Goal: Task Accomplishment & Management: Use online tool/utility

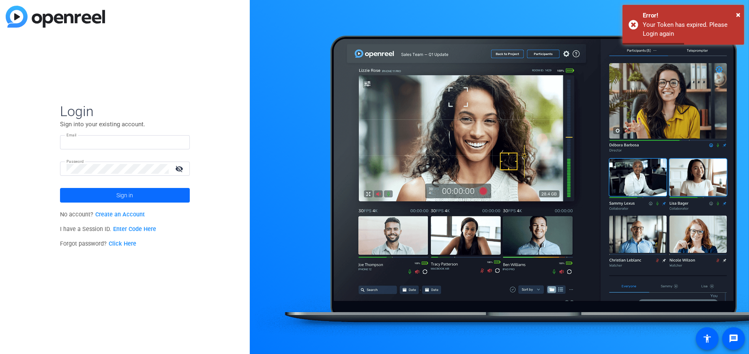
type input "kellie.walker@thermofisher.com"
click at [151, 200] on span at bounding box center [125, 194] width 130 height 19
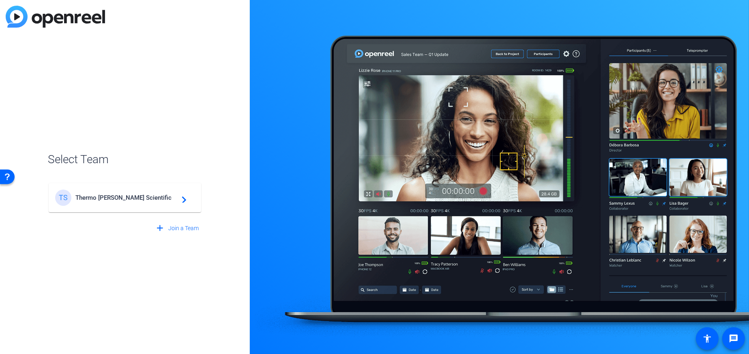
click at [158, 208] on mat-card-content "TS Thermo Fisher Scientific navigate_next" at bounding box center [125, 197] width 152 height 29
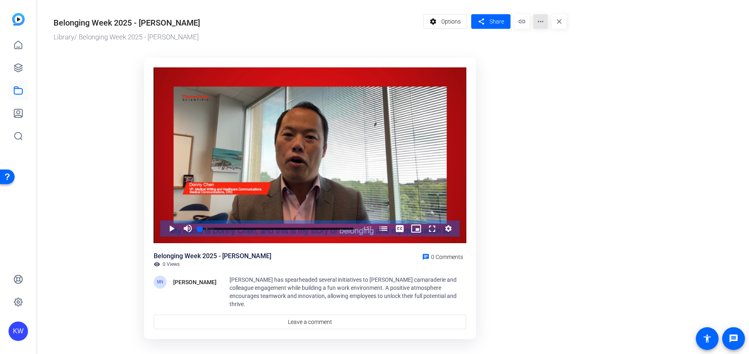
click at [547, 21] on mat-icon "more_horiz" at bounding box center [540, 21] width 15 height 15
click at [547, 44] on span "Edit in Creator" at bounding box center [557, 46] width 34 height 10
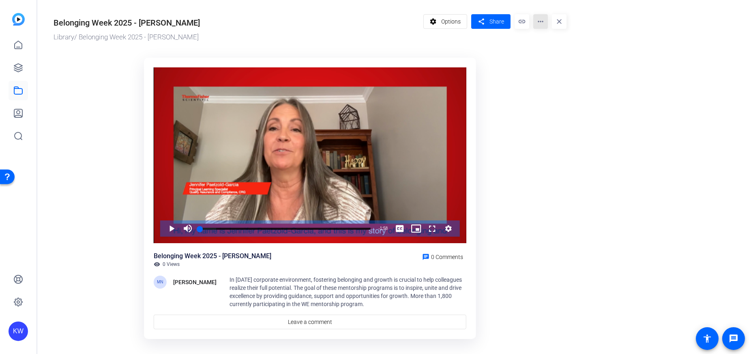
click at [538, 23] on mat-icon "more_horiz" at bounding box center [540, 21] width 15 height 15
click at [541, 47] on span "Edit in Creator" at bounding box center [557, 46] width 34 height 10
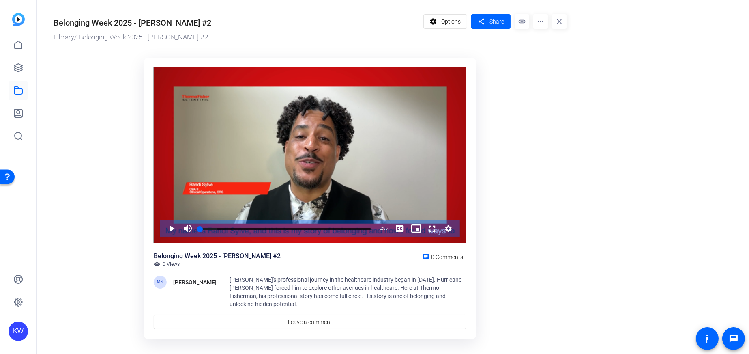
click at [539, 21] on mat-icon "more_horiz" at bounding box center [540, 21] width 15 height 15
drag, startPoint x: 544, startPoint y: 43, endPoint x: 311, endPoint y: 57, distance: 233.6
click at [544, 43] on span "Edit in Creator" at bounding box center [557, 46] width 34 height 10
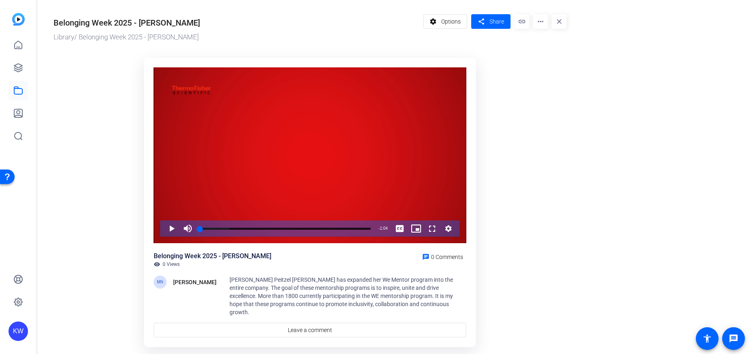
click at [538, 24] on mat-icon "more_horiz" at bounding box center [540, 21] width 15 height 15
click at [544, 42] on span "Edit in Creator" at bounding box center [557, 46] width 34 height 10
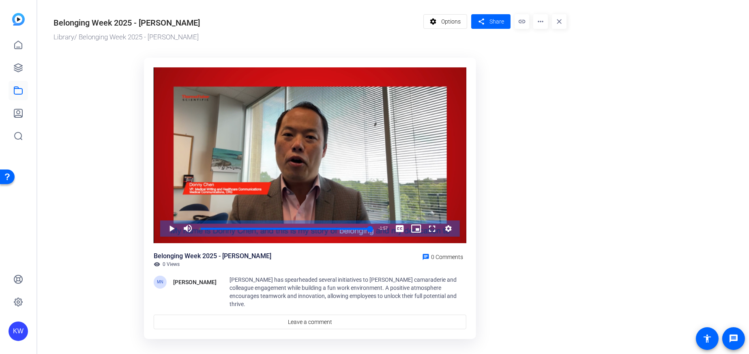
click at [539, 19] on mat-icon "more_horiz" at bounding box center [540, 21] width 15 height 15
click at [549, 47] on span "Edit in Creator" at bounding box center [557, 46] width 34 height 10
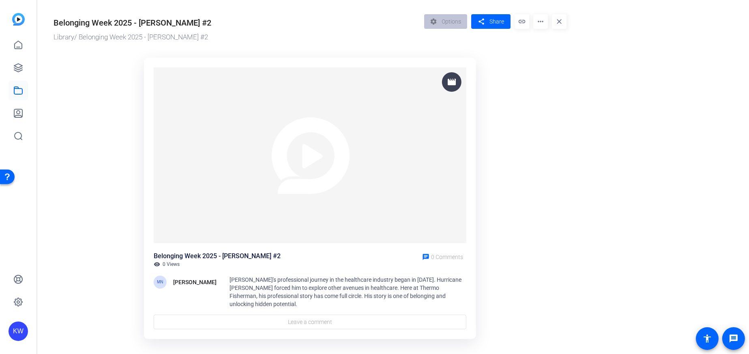
click at [291, 154] on img at bounding box center [310, 155] width 313 height 176
click at [531, 21] on div "settings Options share Share link more_horiz close" at bounding box center [495, 28] width 143 height 28
click at [537, 21] on mat-icon "more_horiz" at bounding box center [540, 21] width 15 height 15
drag, startPoint x: 548, startPoint y: 42, endPoint x: 350, endPoint y: 75, distance: 200.5
click at [548, 42] on span "Edit in Creator" at bounding box center [557, 46] width 34 height 10
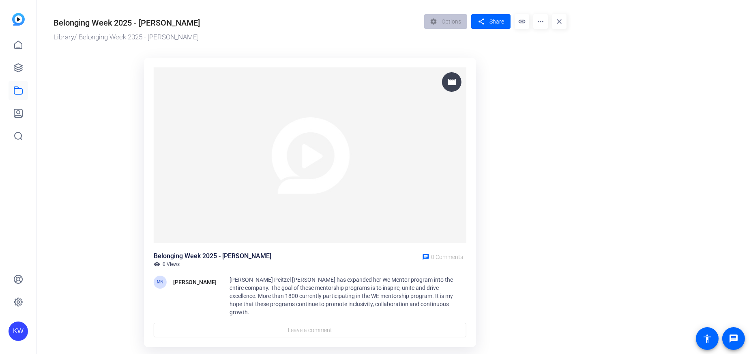
click at [538, 21] on mat-icon "more_horiz" at bounding box center [540, 21] width 15 height 15
click at [542, 49] on span "Edit in Creator" at bounding box center [557, 46] width 34 height 10
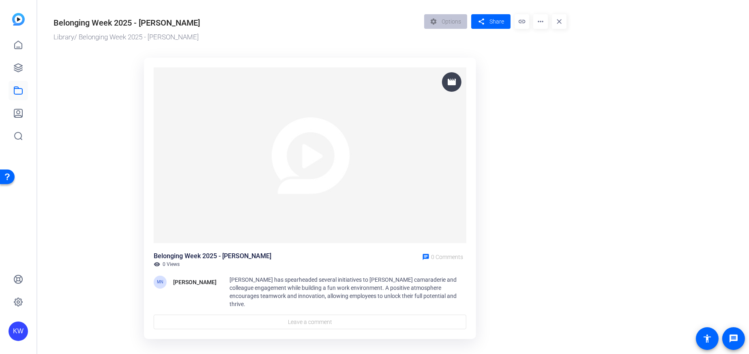
click at [537, 19] on mat-icon "more_horiz" at bounding box center [540, 21] width 15 height 15
click at [543, 46] on span "Edit in Creator" at bounding box center [557, 46] width 34 height 10
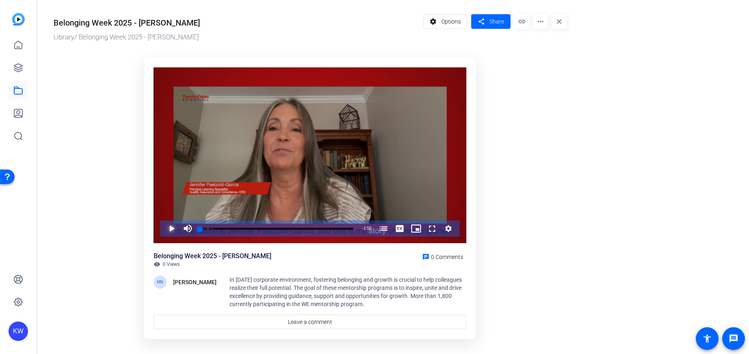
click at [163, 227] on span "Video Player" at bounding box center [163, 228] width 0 height 16
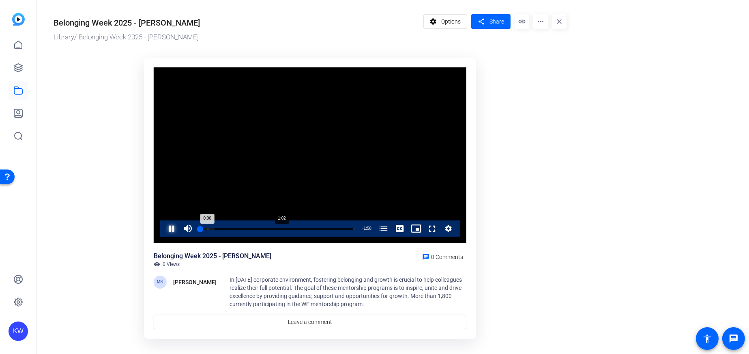
click at [287, 231] on div "Progress Bar" at bounding box center [277, 234] width 154 height 6
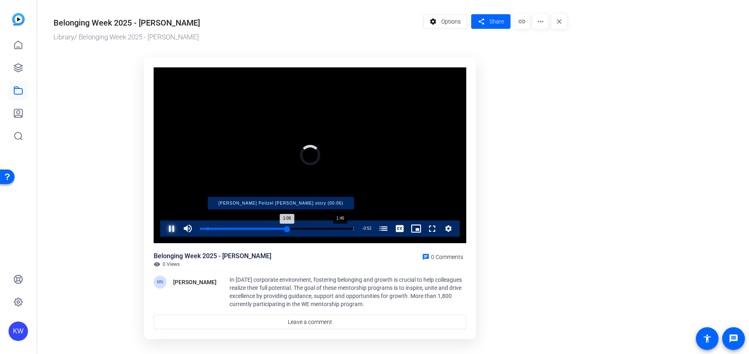
click at [340, 229] on div "Loaded : 17.57% 1:46 1:06 [PERSON_NAME] Peitzel [PERSON_NAME] story (00:06)" at bounding box center [277, 228] width 154 height 2
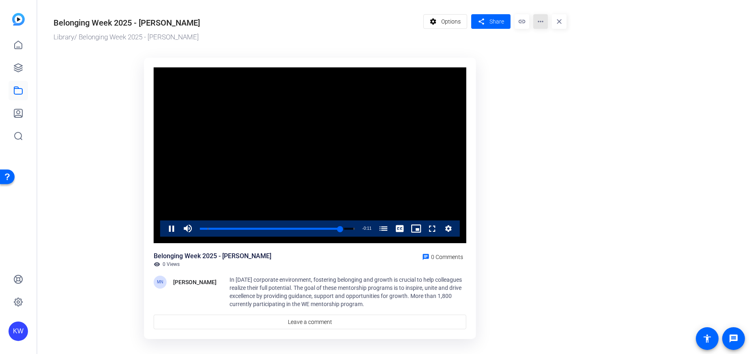
click at [538, 27] on mat-icon "more_horiz" at bounding box center [540, 21] width 15 height 15
click at [554, 46] on span "Edit in Creator" at bounding box center [557, 46] width 34 height 10
